Goal: Obtain resource: Download file/media

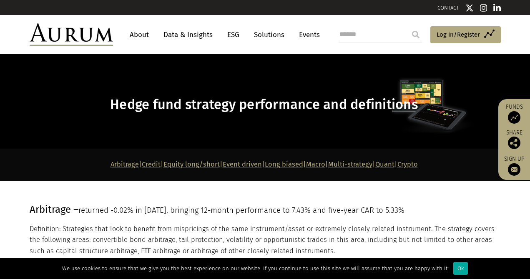
click at [183, 31] on link "Data & Insights" at bounding box center [188, 34] width 58 height 15
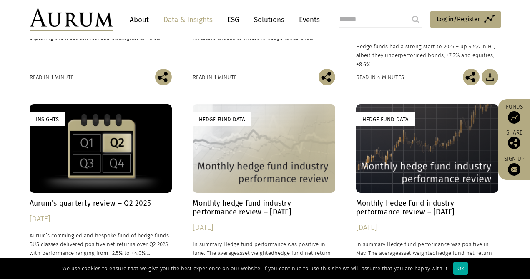
scroll to position [403, 0]
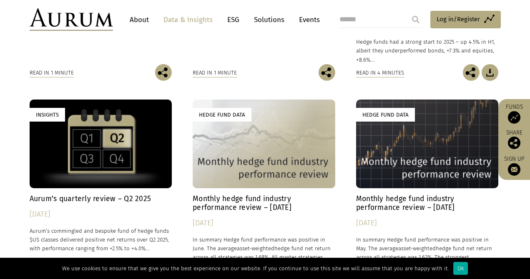
click at [255, 205] on h4 "Monthly hedge fund industry performance review – [DATE]" at bounding box center [264, 204] width 143 height 18
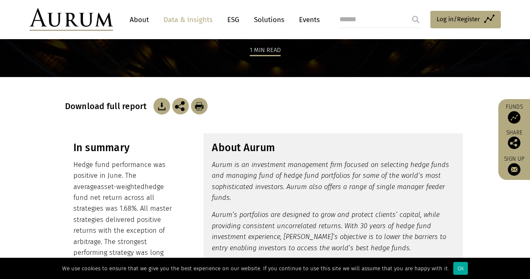
scroll to position [98, 0]
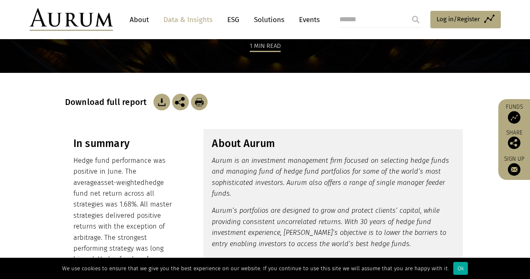
click at [2, 14] on header "About Data & Insights ESG Solutions Events Access Funds Log in/Register Sign ou…" at bounding box center [265, 19] width 530 height 39
click at [161, 104] on img at bounding box center [161, 102] width 17 height 17
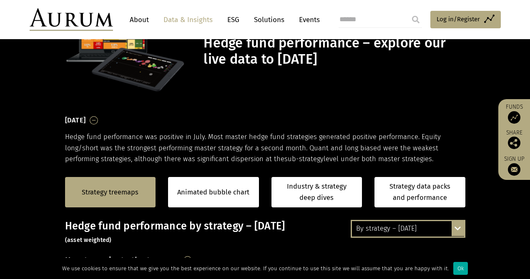
scroll to position [48, 0]
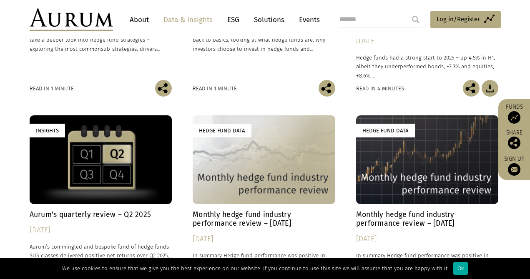
scroll to position [418, 0]
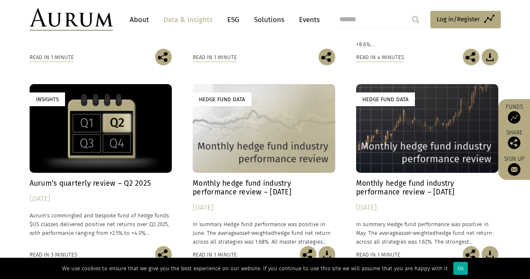
drag, startPoint x: 194, startPoint y: 184, endPoint x: 210, endPoint y: 184, distance: 16.3
click at [210, 184] on h4 "Monthly hedge fund industry performance review – [DATE]" at bounding box center [264, 188] width 143 height 18
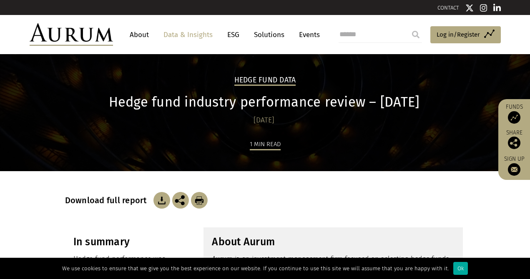
scroll to position [42, 0]
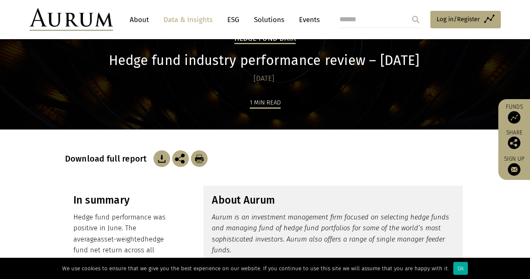
click at [361, 18] on input "search" at bounding box center [379, 19] width 83 height 17
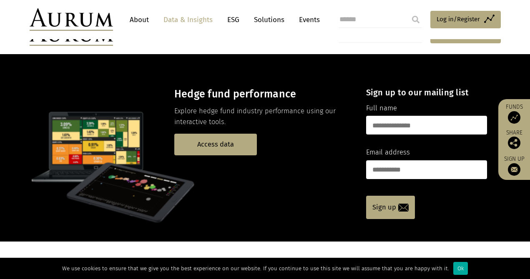
scroll to position [418, 0]
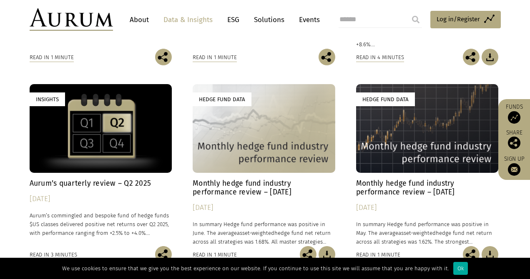
click at [350, 19] on input "search" at bounding box center [379, 19] width 83 height 17
type input "**********"
click at [407, 11] on input "submit" at bounding box center [415, 19] width 17 height 17
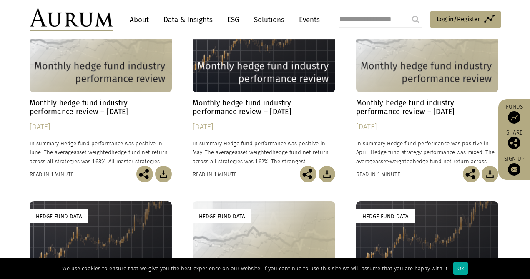
scroll to position [167, 0]
